Goal: Check status: Check status

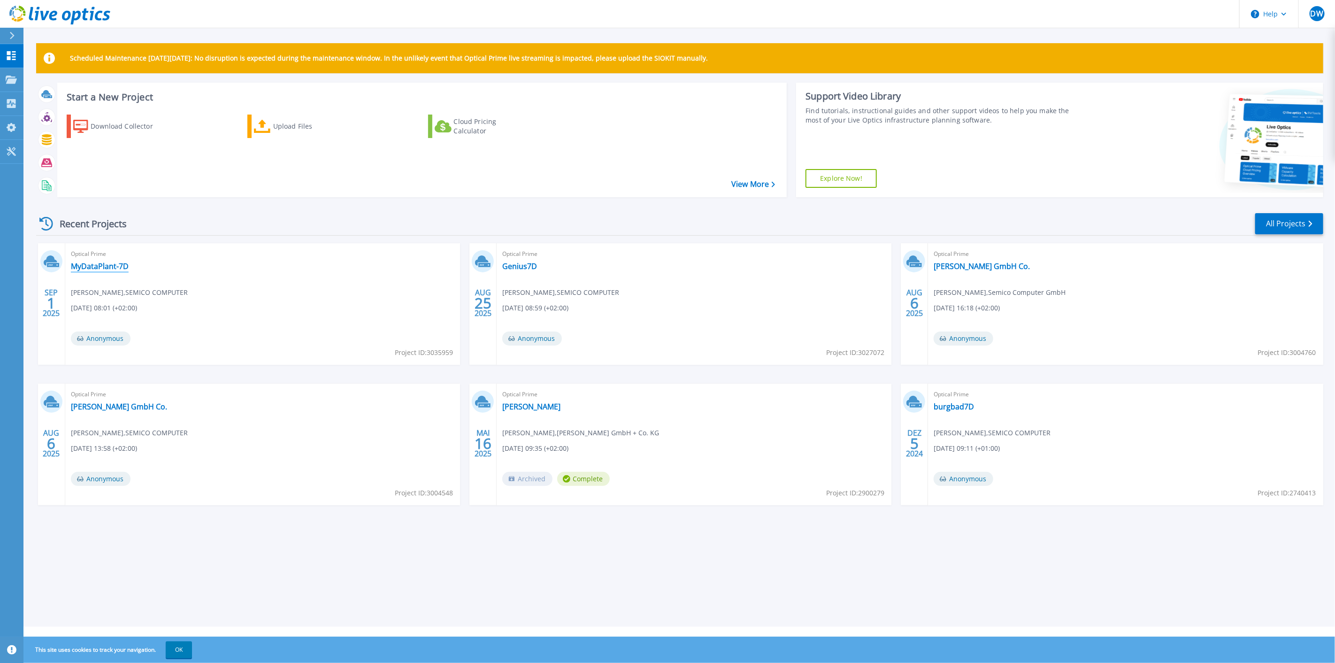
click at [108, 271] on link "MyDataPlant-7D" at bounding box center [100, 265] width 58 height 9
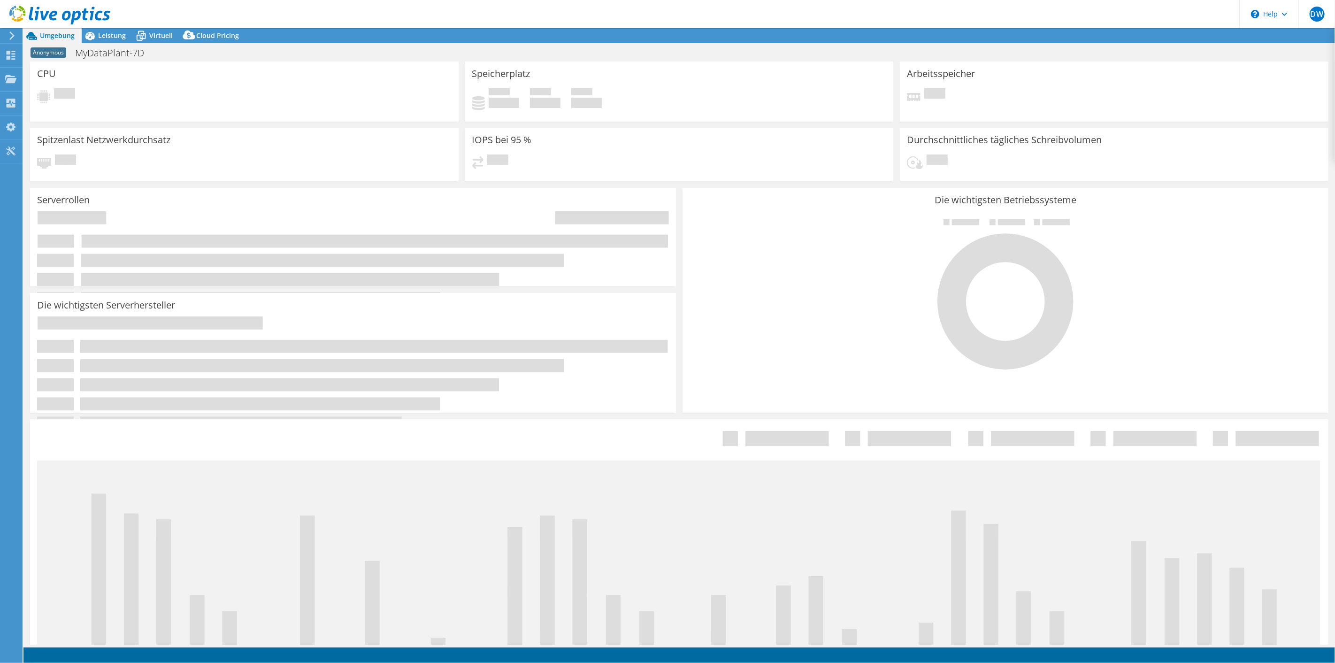
select select "USD"
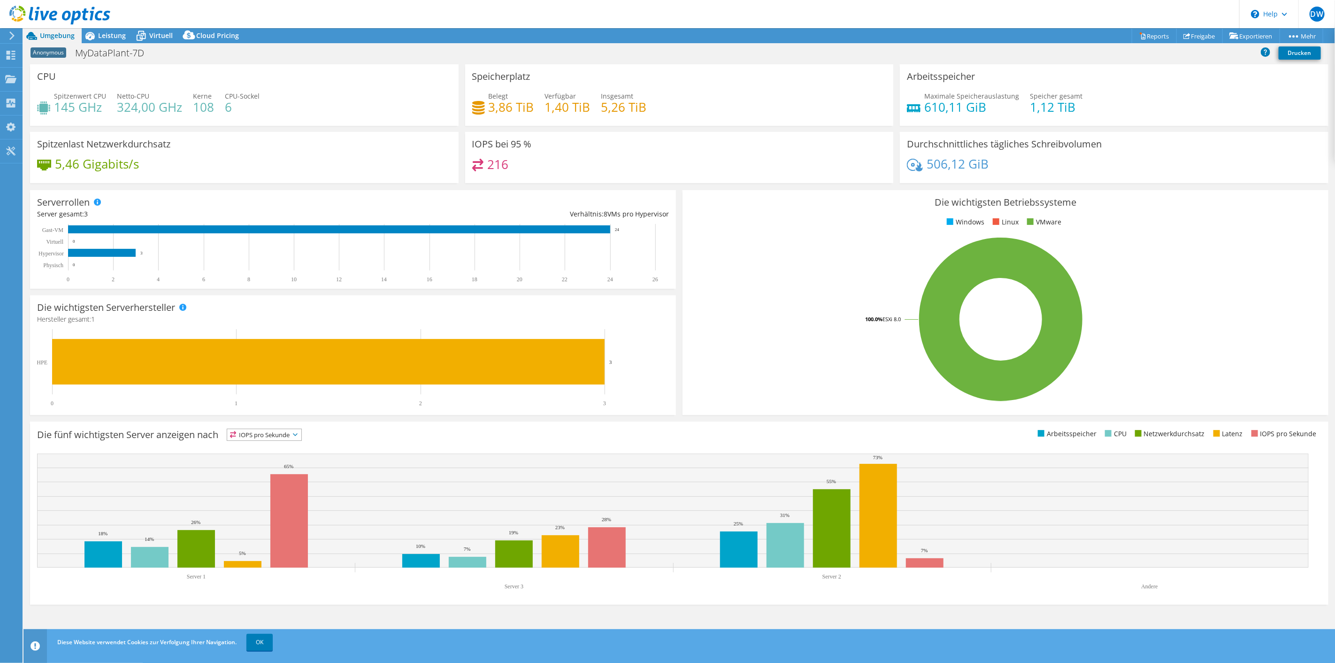
click at [261, 634] on link "OK" at bounding box center [259, 642] width 26 height 17
